Goal: Find specific page/section: Find specific page/section

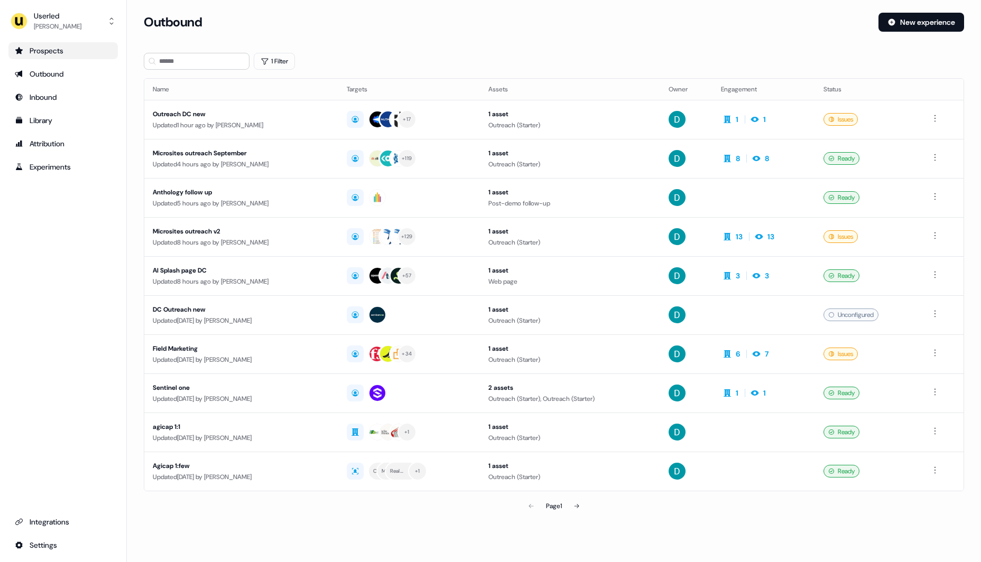
click at [101, 48] on div "Prospects" at bounding box center [63, 50] width 97 height 11
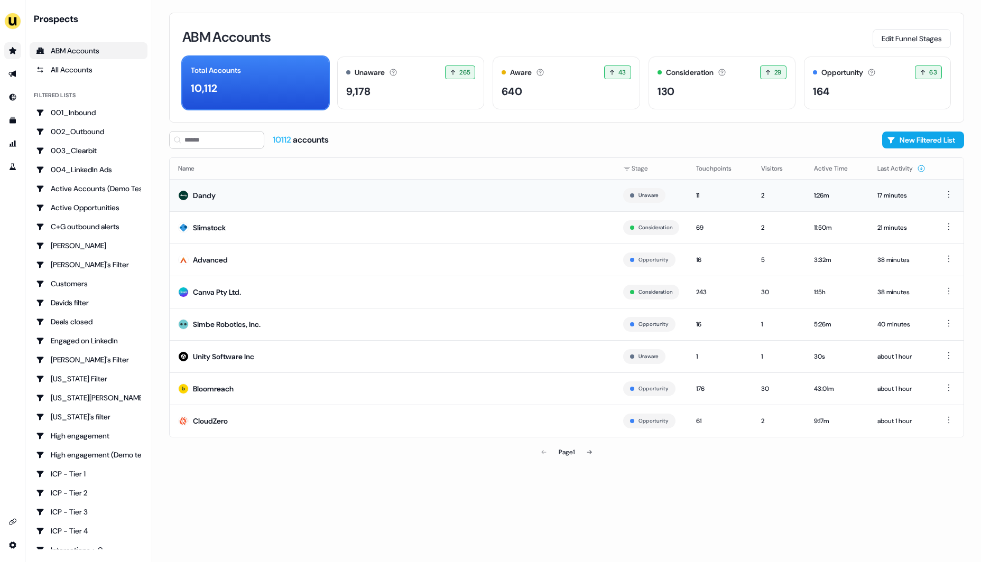
click at [331, 197] on td "Dandy" at bounding box center [392, 195] width 445 height 32
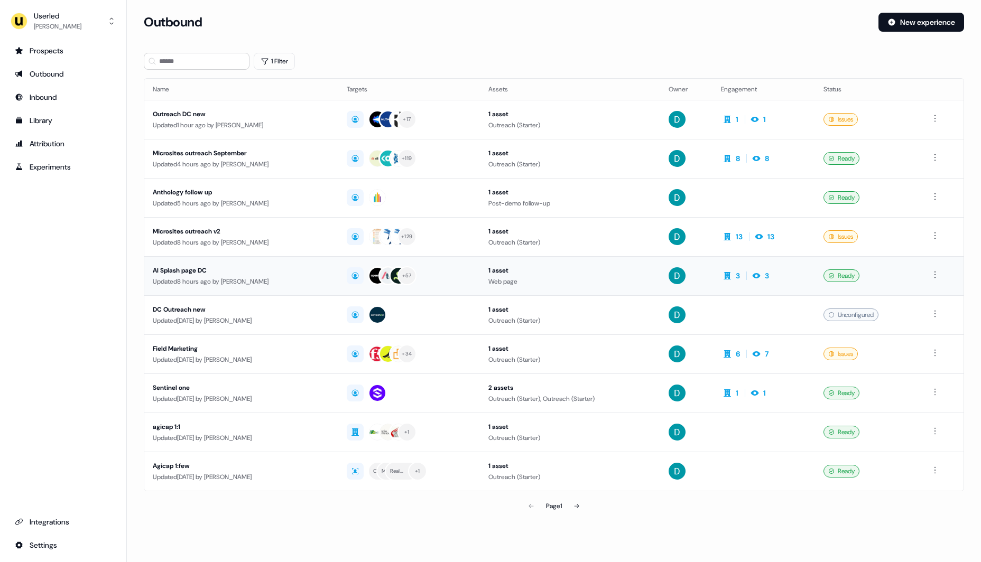
click at [247, 267] on div "AI Splash page DC" at bounding box center [241, 270] width 177 height 11
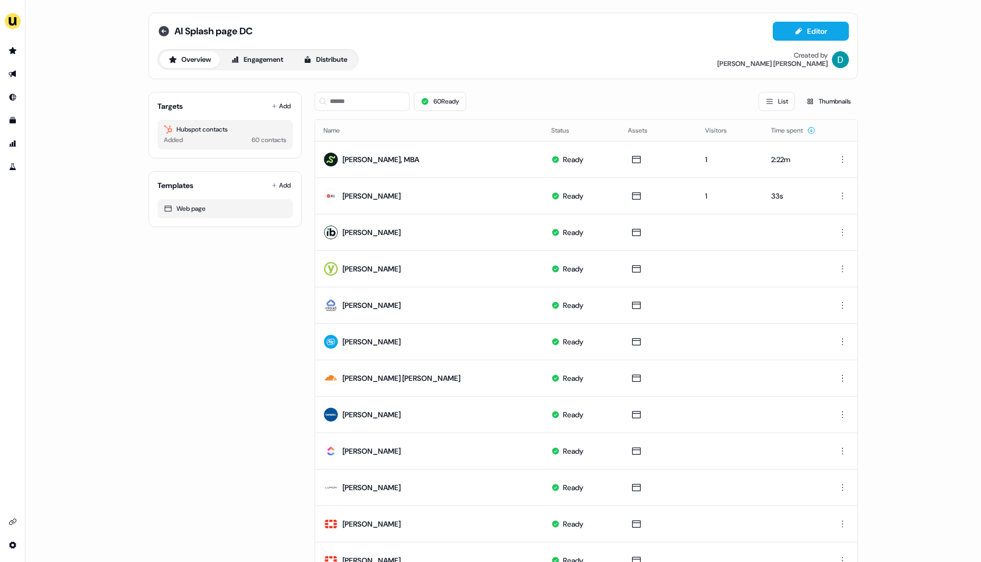
click at [164, 35] on icon at bounding box center [164, 31] width 11 height 11
